Goal: Task Accomplishment & Management: Use online tool/utility

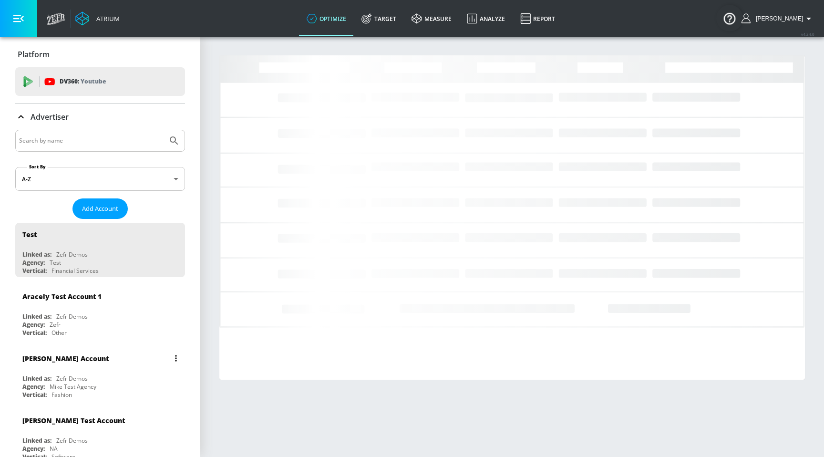
click at [49, 357] on div "[PERSON_NAME] Account" at bounding box center [65, 358] width 86 height 9
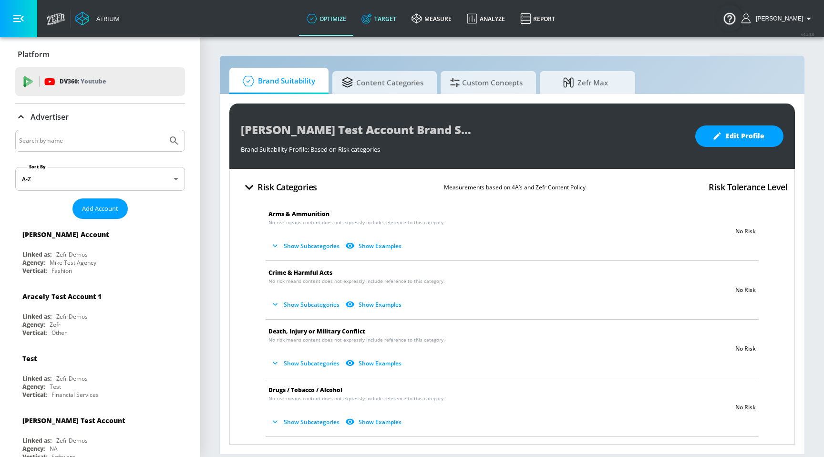
click at [404, 15] on link "Target" at bounding box center [379, 18] width 50 height 34
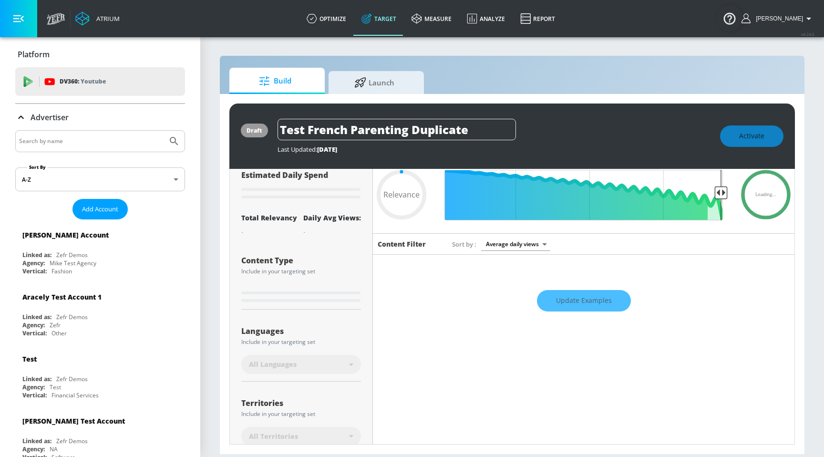
scroll to position [32, 0]
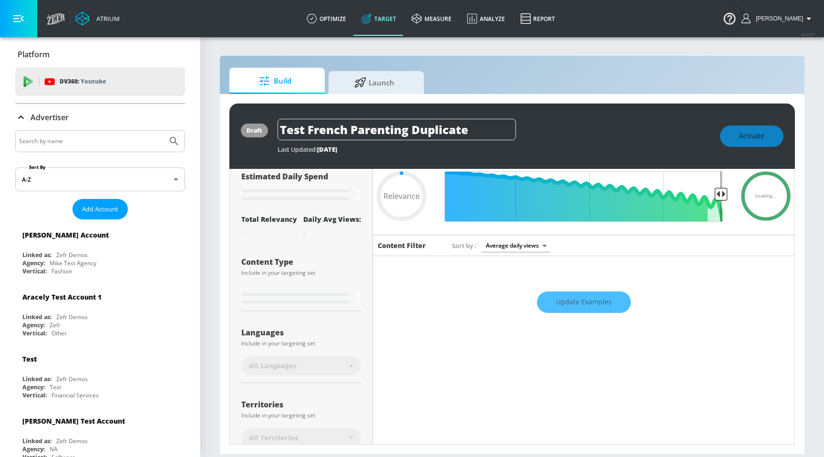
type input "0.75"
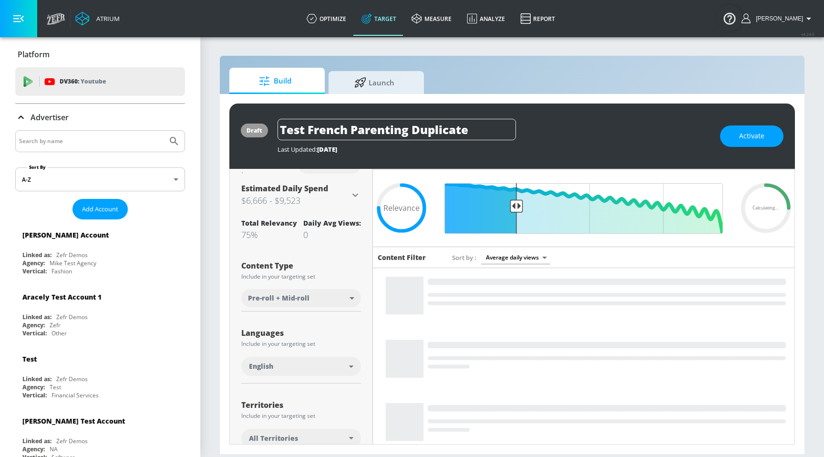
scroll to position [0, 0]
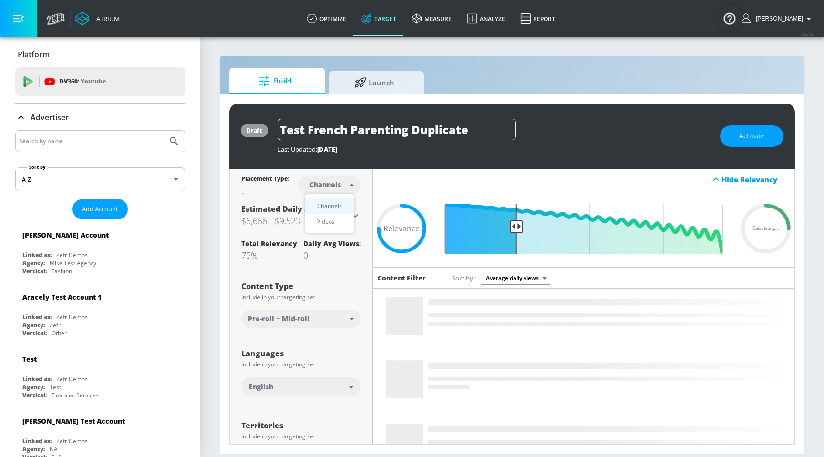
click at [336, 184] on body "Atrium optimize Target measure Analyze Report optimize Target measure Analyze R…" at bounding box center [412, 228] width 824 height 457
click at [334, 218] on div "Videos" at bounding box center [325, 222] width 27 height 10
type input "videos"
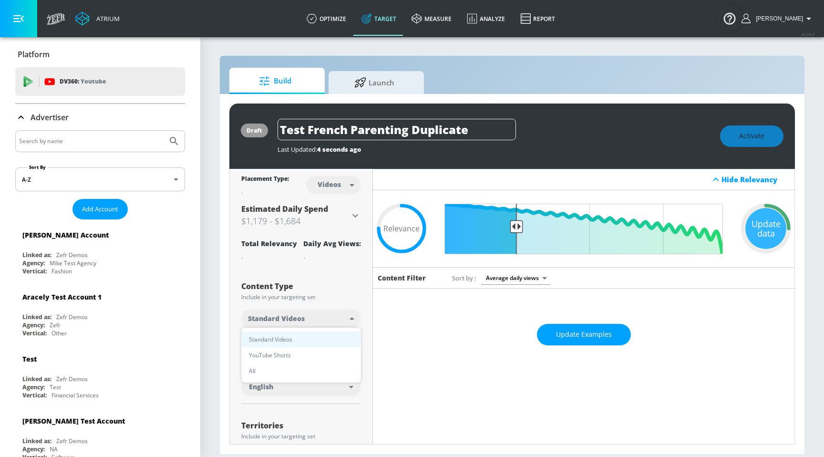
click at [322, 324] on body "Atrium optimize Target measure Analyze Report optimize Target measure Analyze R…" at bounding box center [412, 228] width 824 height 457
